Goal: Check status: Check status

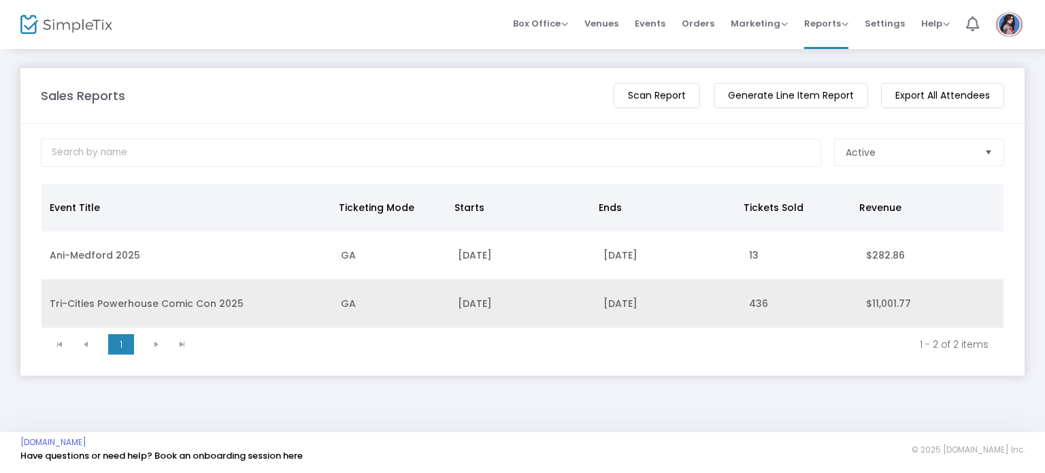
click at [103, 301] on td "Tri-Cities Powerhouse Comic Con 2025" at bounding box center [186, 304] width 291 height 48
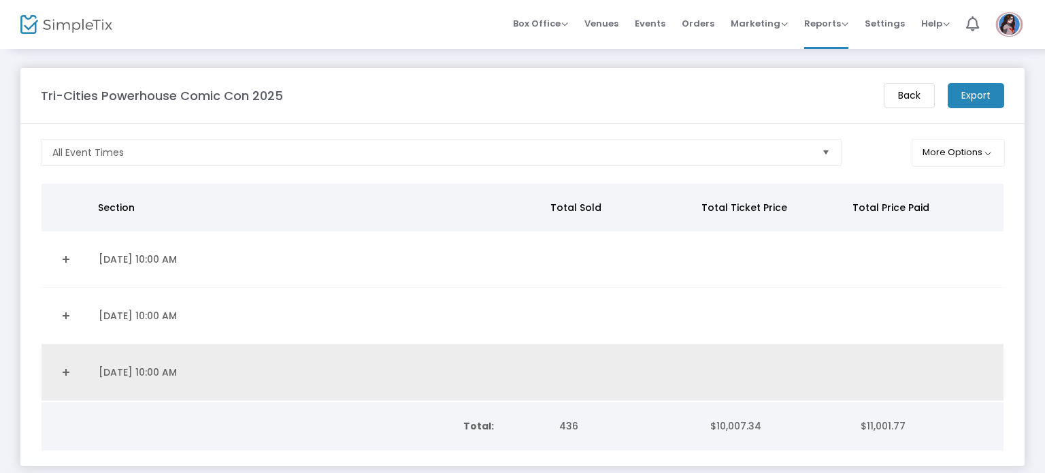
click at [163, 370] on td "8/17/2025 10:00 AM" at bounding box center [318, 372] width 456 height 56
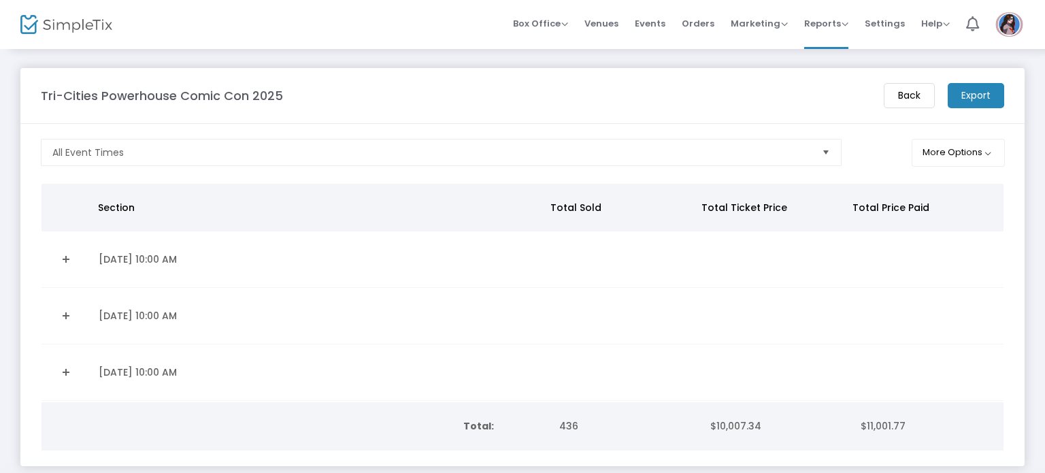
scroll to position [57, 0]
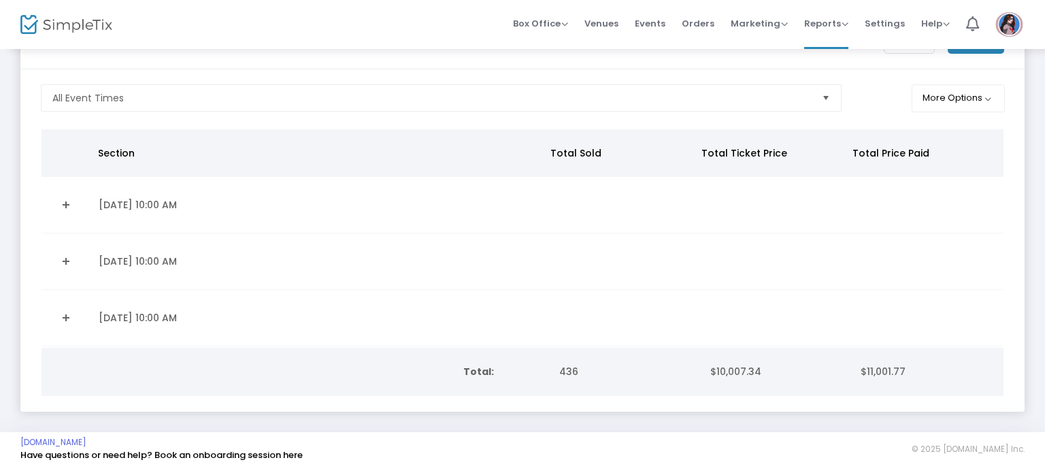
click at [65, 314] on link "Expand Details" at bounding box center [66, 318] width 33 height 22
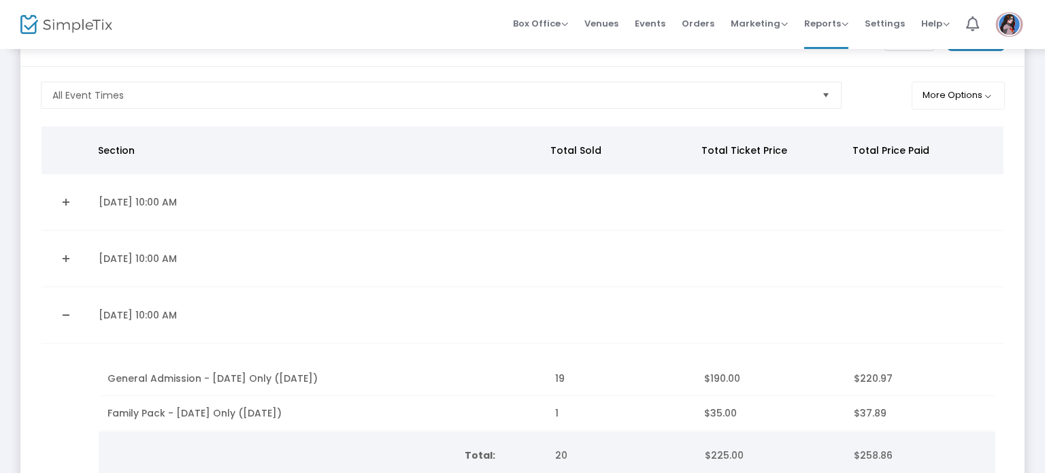
scroll to position [81, 0]
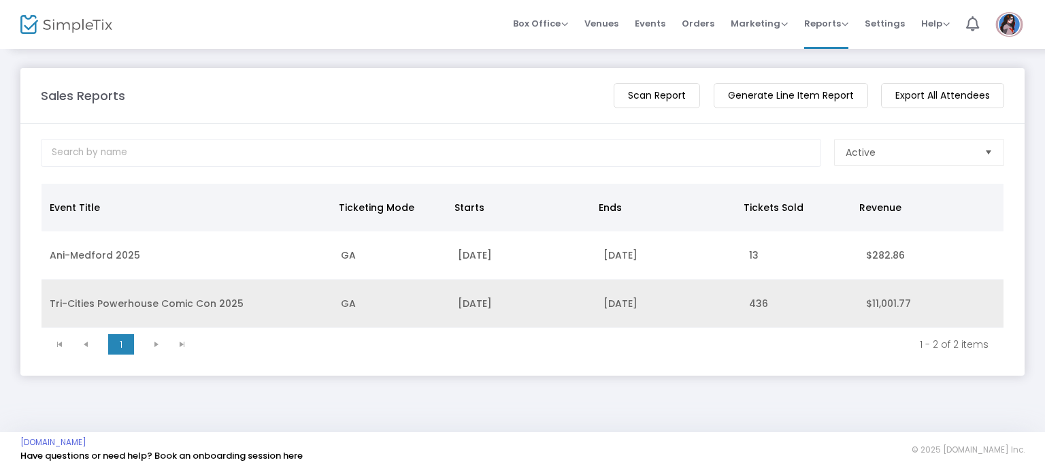
click at [52, 296] on td "Tri-Cities Powerhouse Comic Con 2025" at bounding box center [186, 304] width 291 height 48
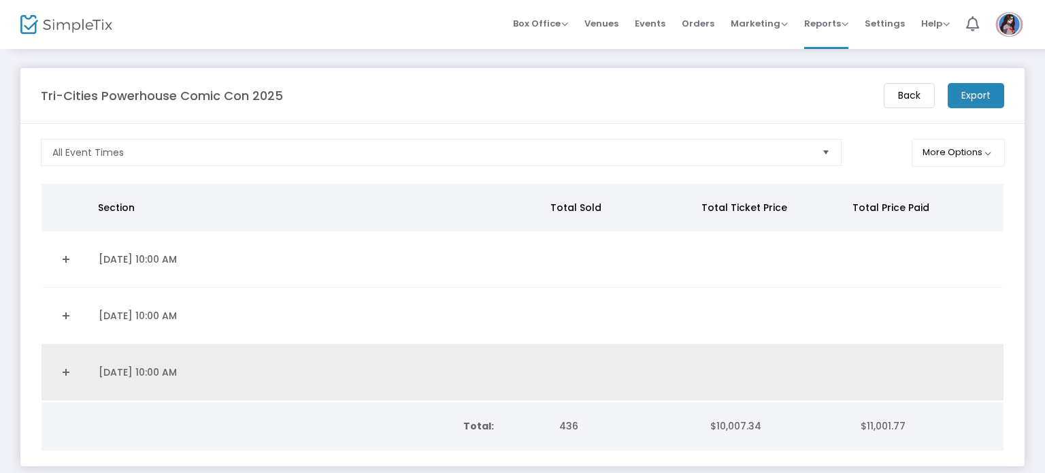
drag, startPoint x: 54, startPoint y: 370, endPoint x: 80, endPoint y: 372, distance: 25.9
click at [54, 369] on link "Expand Details" at bounding box center [66, 372] width 33 height 22
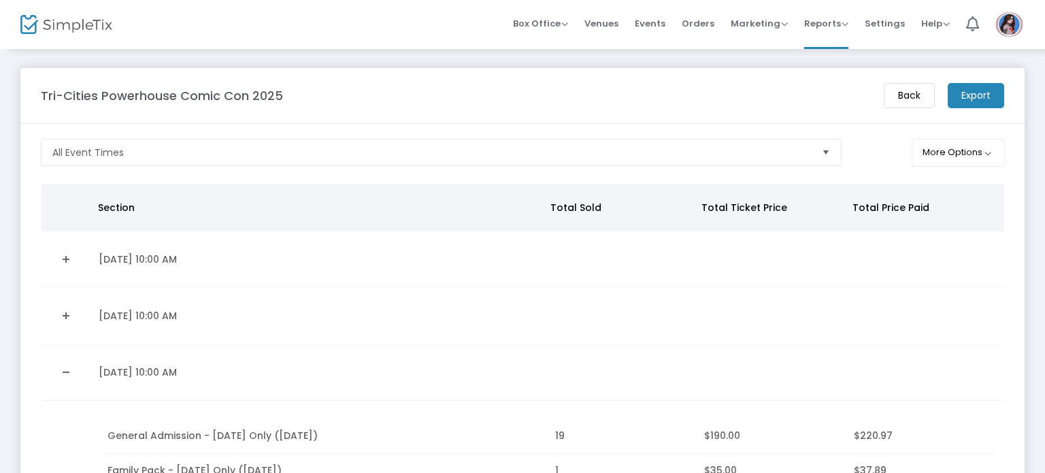
drag, startPoint x: 1015, startPoint y: 243, endPoint x: 1029, endPoint y: 309, distance: 68.0
click at [1029, 309] on div "Tri-Cities Powerhouse Comic Con 2025 Back Export All Event Times More Options S…" at bounding box center [522, 344] width 1045 height 592
